Goal: Task Accomplishment & Management: Use online tool/utility

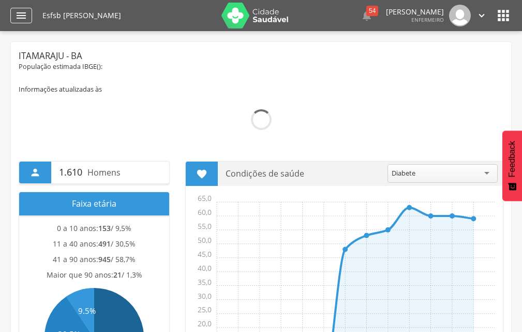
click at [30, 19] on div "" at bounding box center [21, 16] width 22 height 16
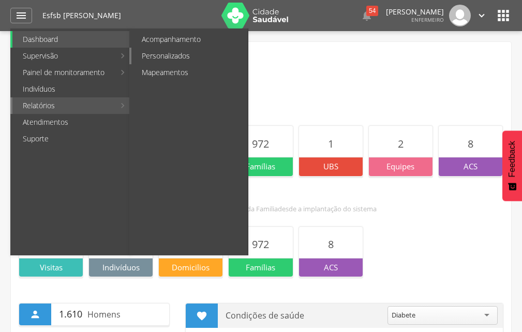
click at [159, 58] on link "Personalizados" at bounding box center [189, 56] width 116 height 17
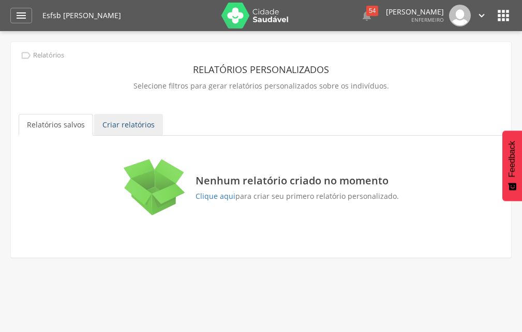
click at [106, 125] on link "Criar relatórios" at bounding box center [128, 125] width 69 height 22
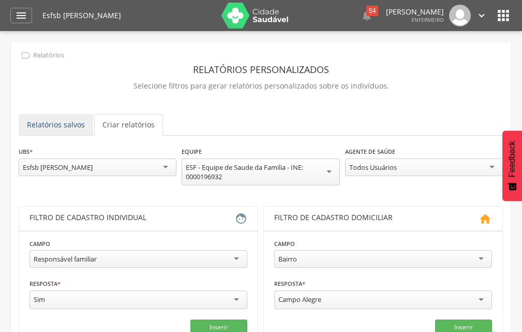
click at [57, 122] on link "Relatórios salvos" at bounding box center [56, 125] width 75 height 22
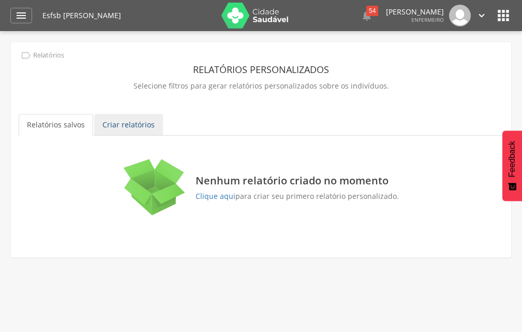
click at [128, 119] on link "Criar relatórios" at bounding box center [128, 125] width 69 height 22
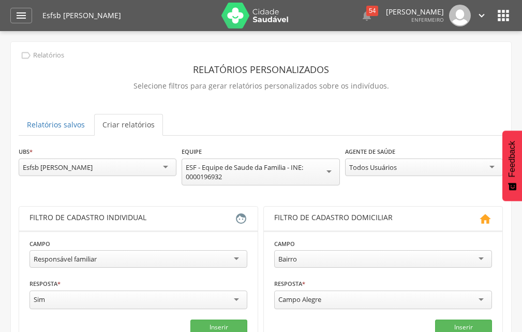
click at [417, 158] on div "Todos Usuários" at bounding box center [424, 167] width 158 height 18
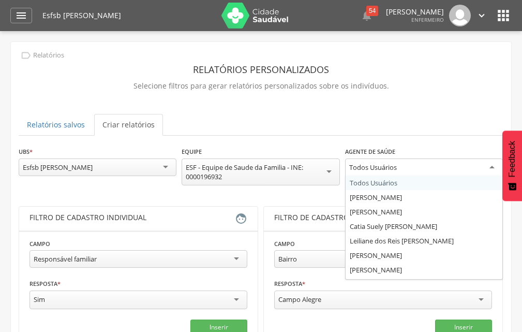
click at [410, 187] on div "**********" at bounding box center [424, 167] width 158 height 42
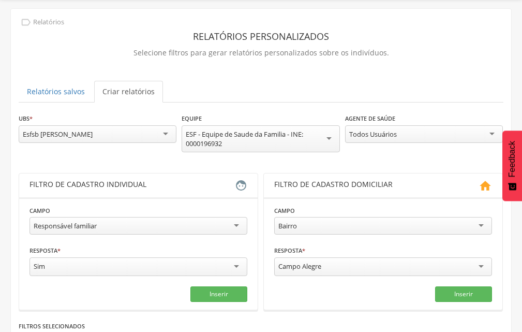
scroll to position [52, 0]
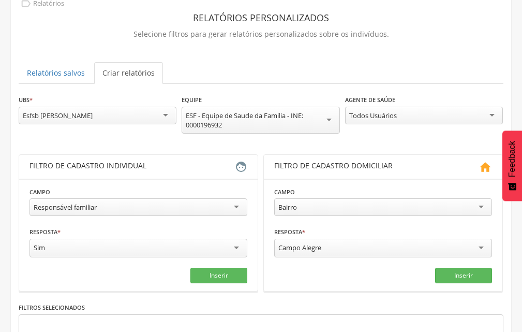
click at [155, 211] on div "Responsável familiar" at bounding box center [139, 207] width 218 height 18
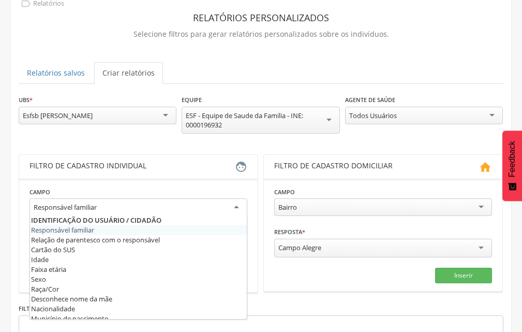
scroll to position [104, 0]
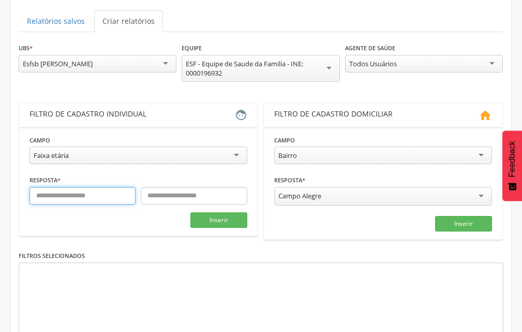
click at [93, 199] on input "text" at bounding box center [83, 196] width 106 height 18
type input "*"
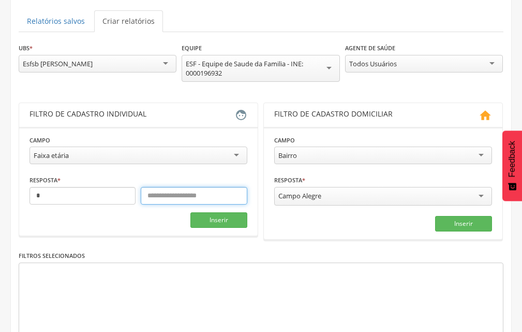
click at [162, 197] on input "text" at bounding box center [194, 196] width 106 height 18
type input "*"
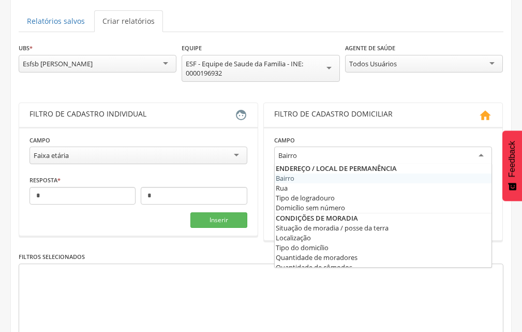
click at [365, 155] on div "Bairro" at bounding box center [383, 155] width 218 height 19
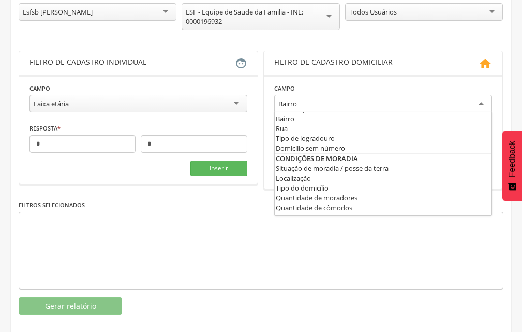
scroll to position [0, 0]
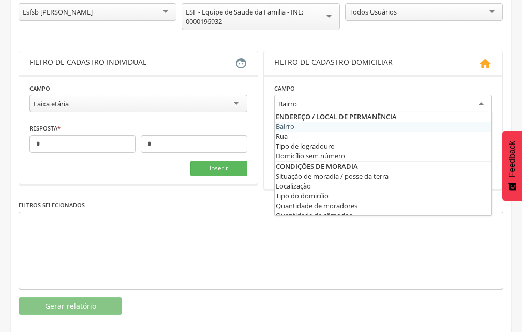
click at [326, 122] on fieldset "**********" at bounding box center [383, 132] width 218 height 98
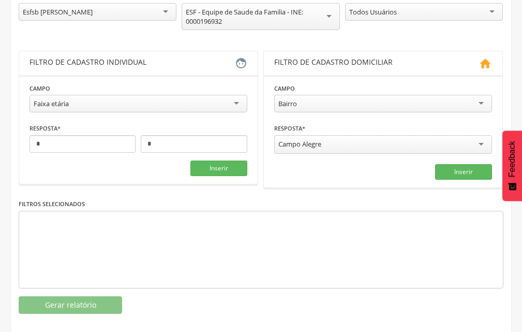
click at [324, 140] on input "select-one" at bounding box center [323, 144] width 2 height 9
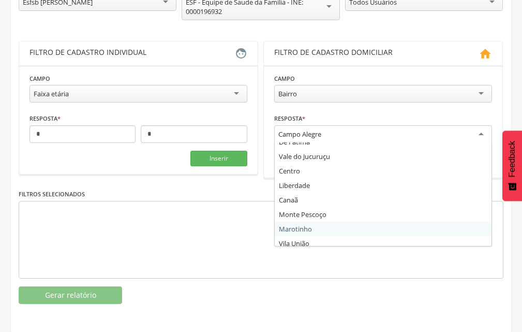
scroll to position [723, 0]
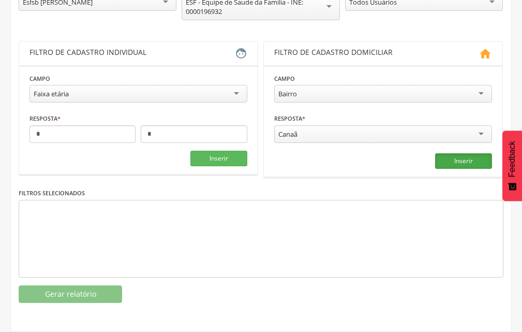
click at [481, 160] on button "Inserir" at bounding box center [463, 161] width 57 height 16
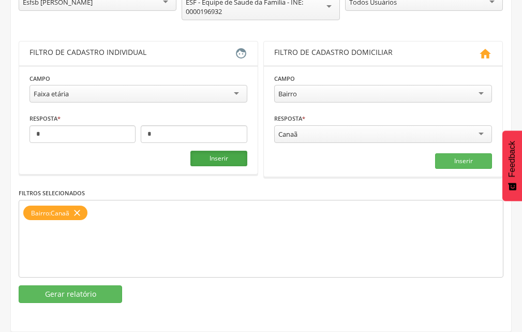
click at [222, 166] on button "Inserir" at bounding box center [218, 159] width 57 height 16
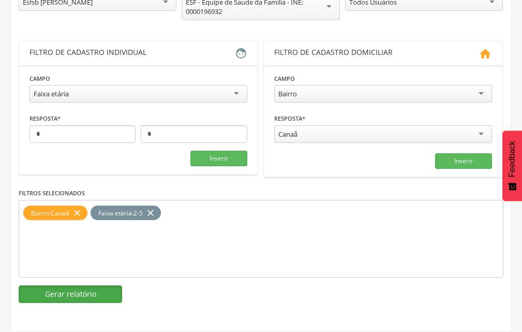
click at [73, 299] on button "Gerar relatório" at bounding box center [71, 294] width 104 height 18
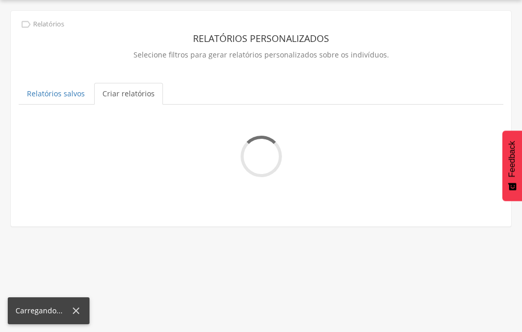
scroll to position [121, 0]
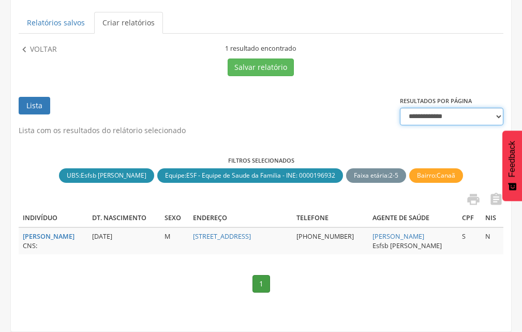
click at [499, 108] on select "**********" at bounding box center [452, 117] width 104 height 18
click at [41, 97] on link "Lista" at bounding box center [35, 106] width 32 height 18
click at [52, 232] on strong "[PERSON_NAME]" at bounding box center [49, 236] width 52 height 9
type input "**********"
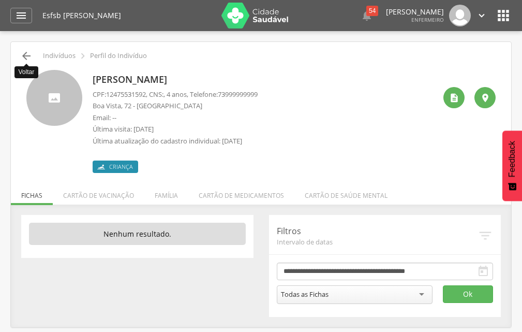
click at [25, 54] on icon "" at bounding box center [26, 56] width 12 height 12
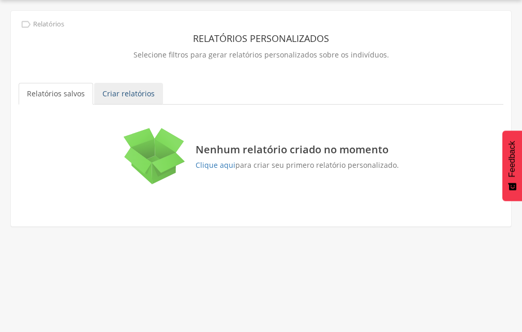
click at [123, 89] on link "Criar relatórios" at bounding box center [128, 94] width 69 height 22
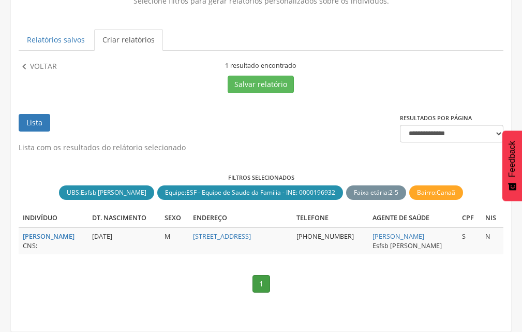
scroll to position [104, 0]
click at [32, 61] on p "Voltar" at bounding box center [43, 66] width 27 height 11
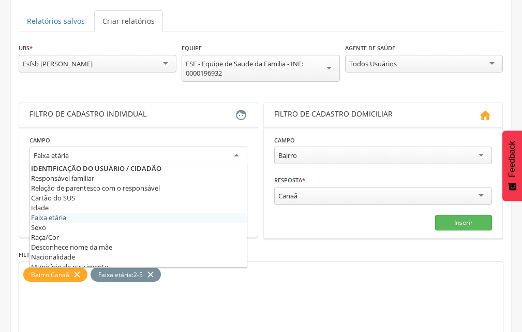
click at [131, 151] on div "Faixa etária" at bounding box center [139, 155] width 218 height 19
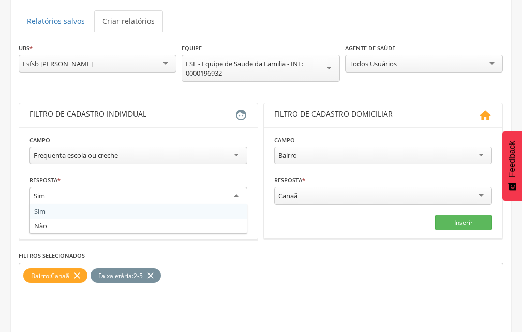
click at [117, 194] on div "Sim" at bounding box center [139, 196] width 218 height 19
click at [123, 213] on fieldset "**********" at bounding box center [139, 183] width 218 height 97
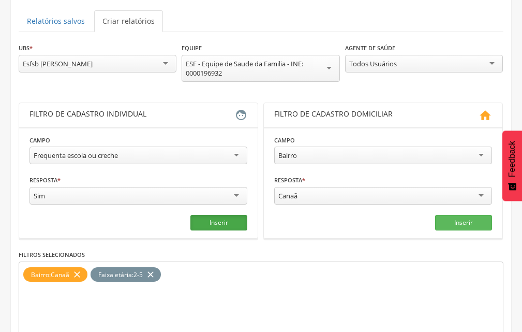
click at [233, 220] on button "Inserir" at bounding box center [218, 223] width 57 height 16
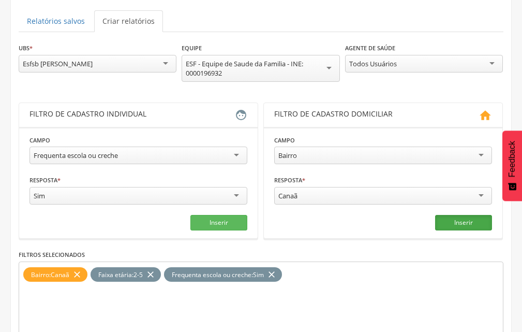
click at [455, 223] on button "Inserir" at bounding box center [463, 223] width 57 height 16
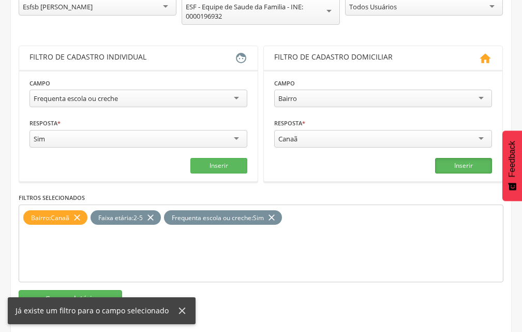
scroll to position [165, 0]
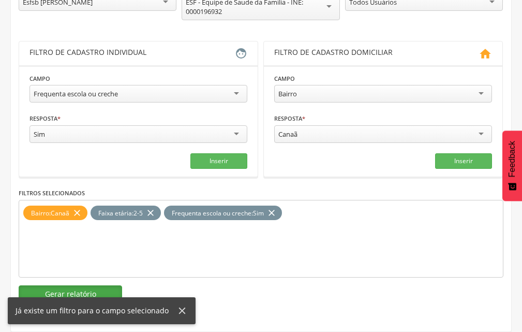
click at [68, 293] on button "Gerar relatório" at bounding box center [71, 294] width 104 height 18
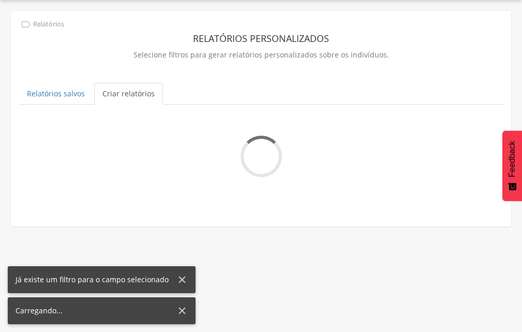
scroll to position [46, 0]
